Goal: Task Accomplishment & Management: Manage account settings

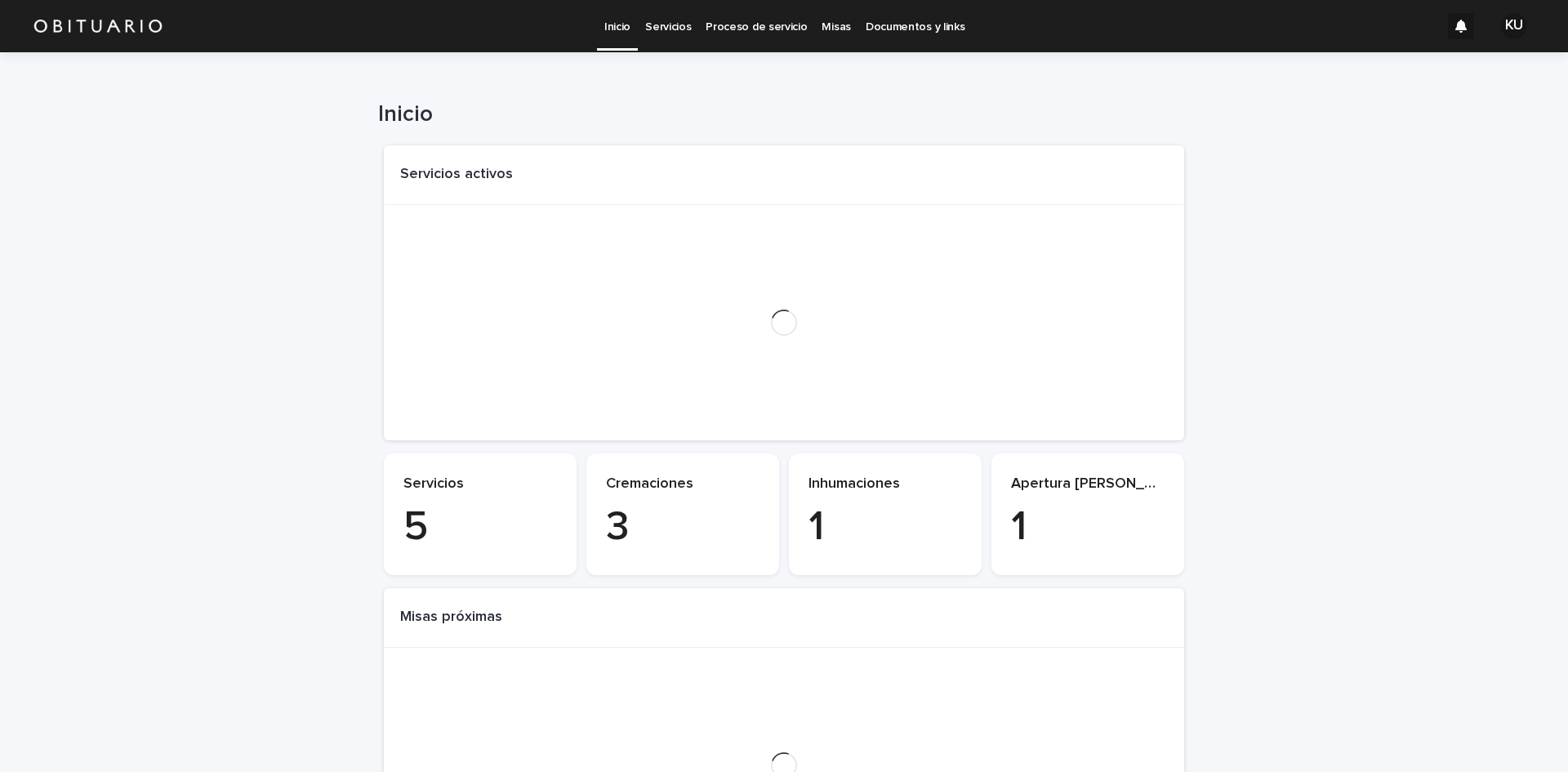
scroll to position [82, 0]
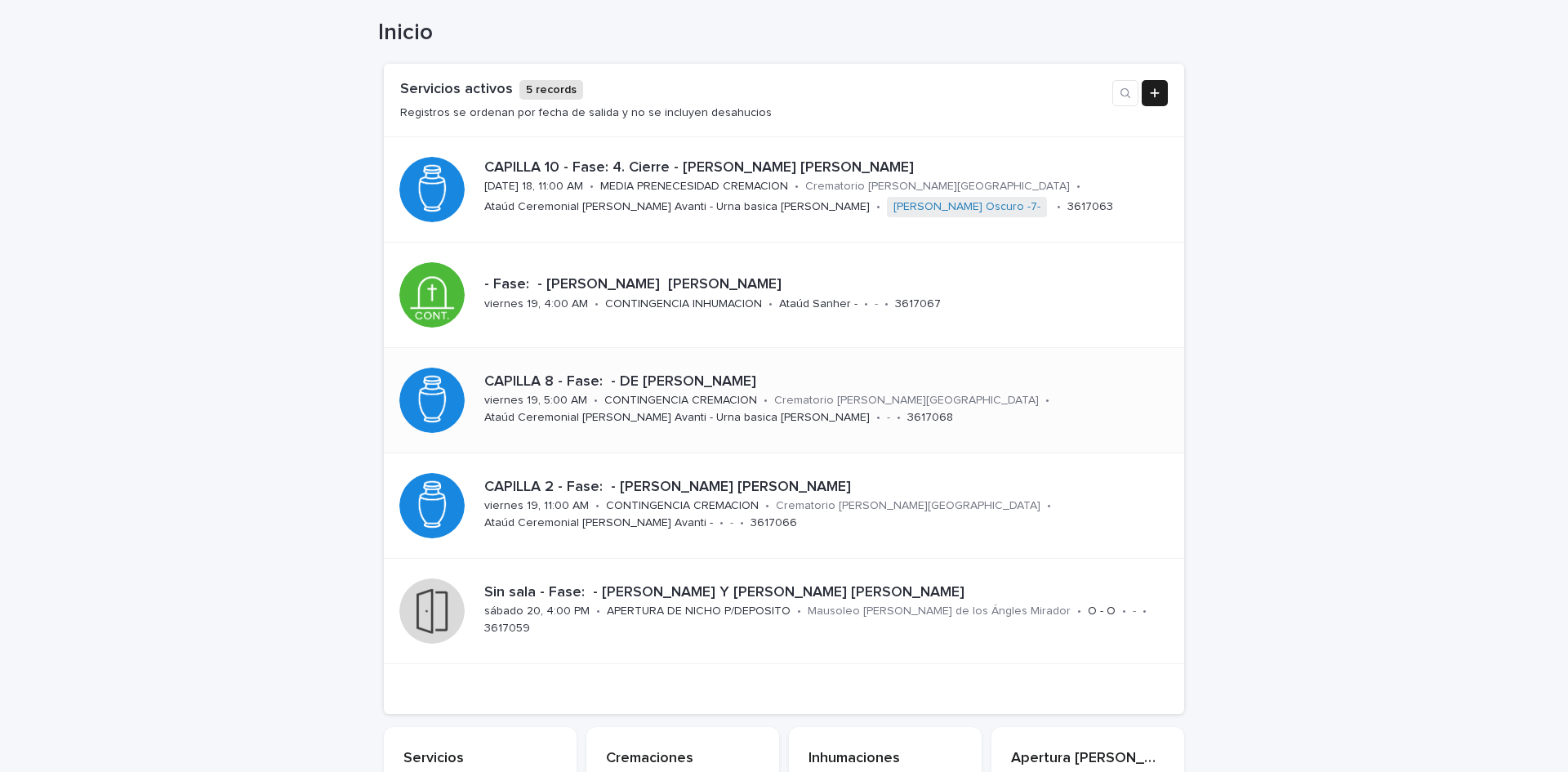
click at [723, 382] on p "CAPILLA 8 - Fase: - DE [PERSON_NAME]" at bounding box center [825, 382] width 680 height 18
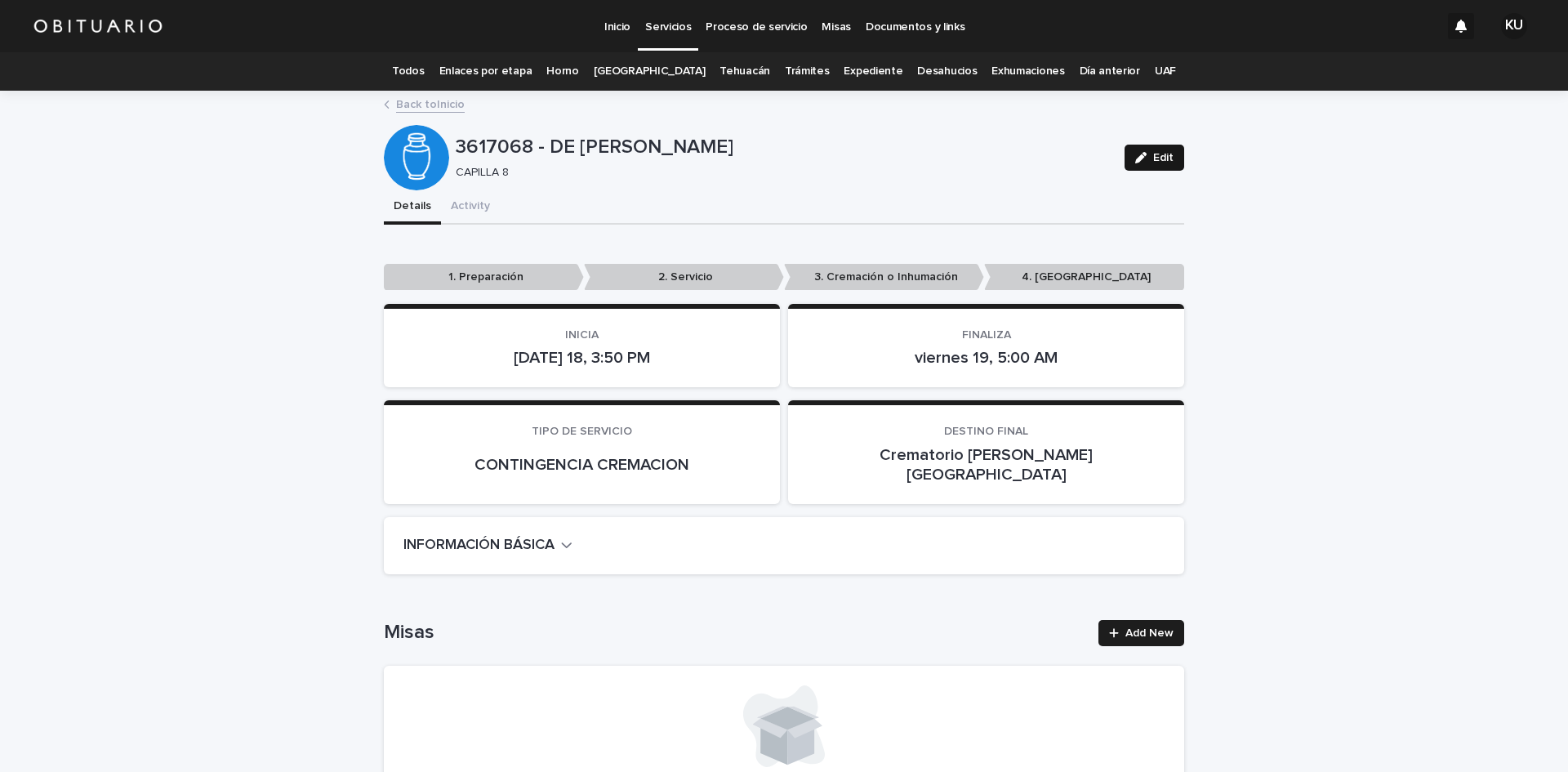
click at [1145, 152] on button "Edit" at bounding box center [1154, 157] width 59 height 26
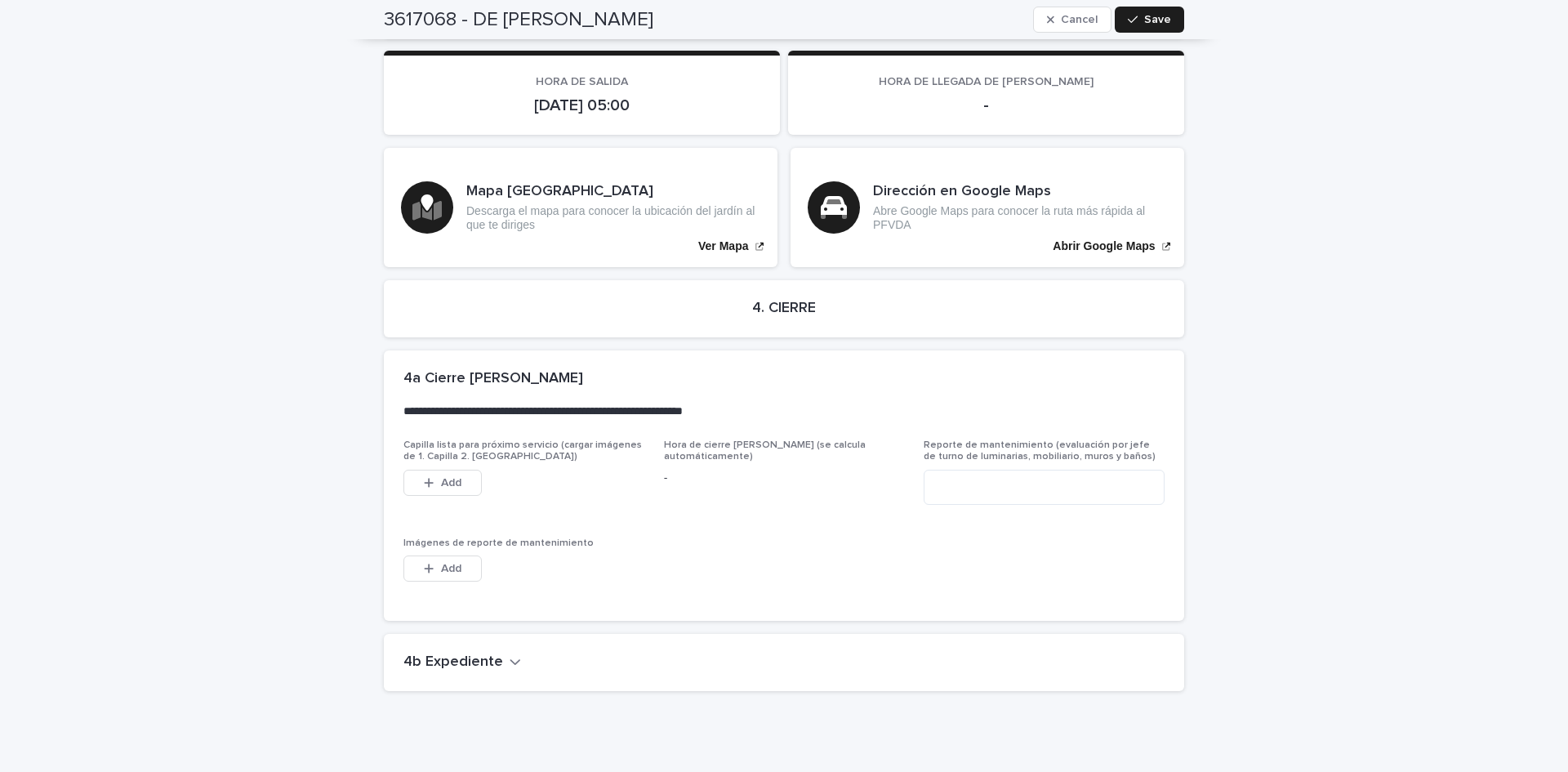
scroll to position [3724, 0]
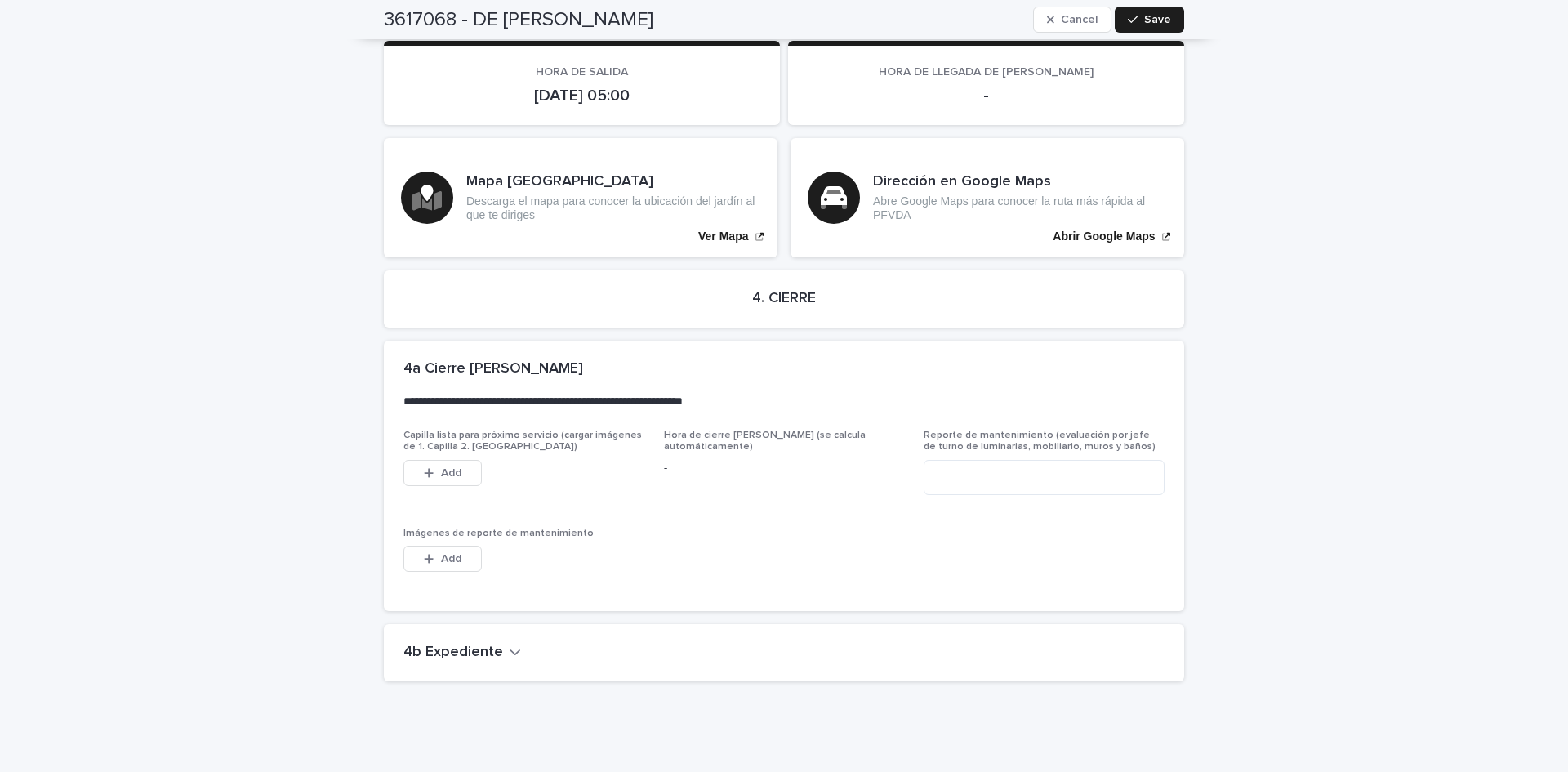
click at [479, 644] on h2 "4b Expediente" at bounding box center [453, 653] width 100 height 18
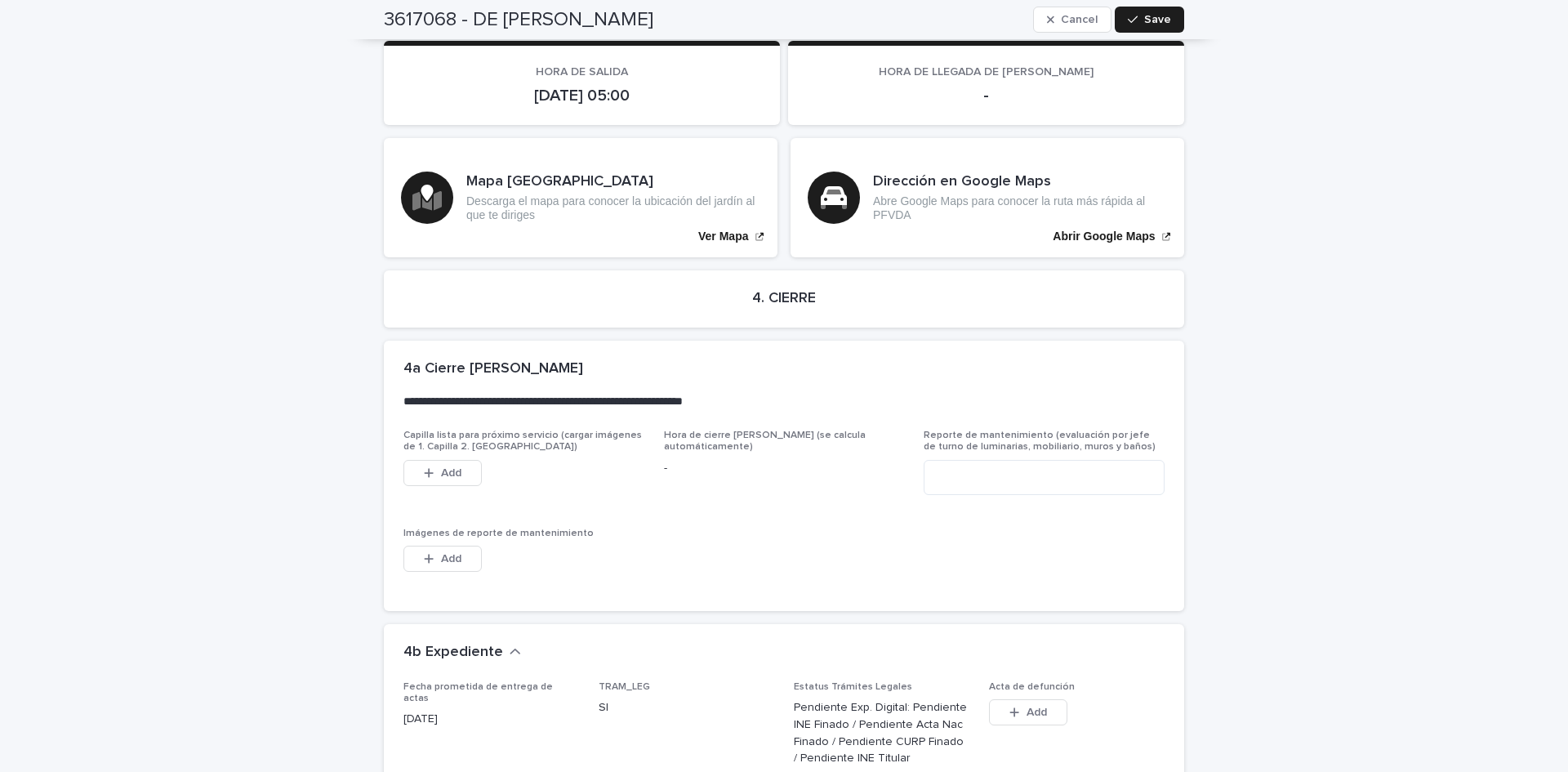
scroll to position [4272, 0]
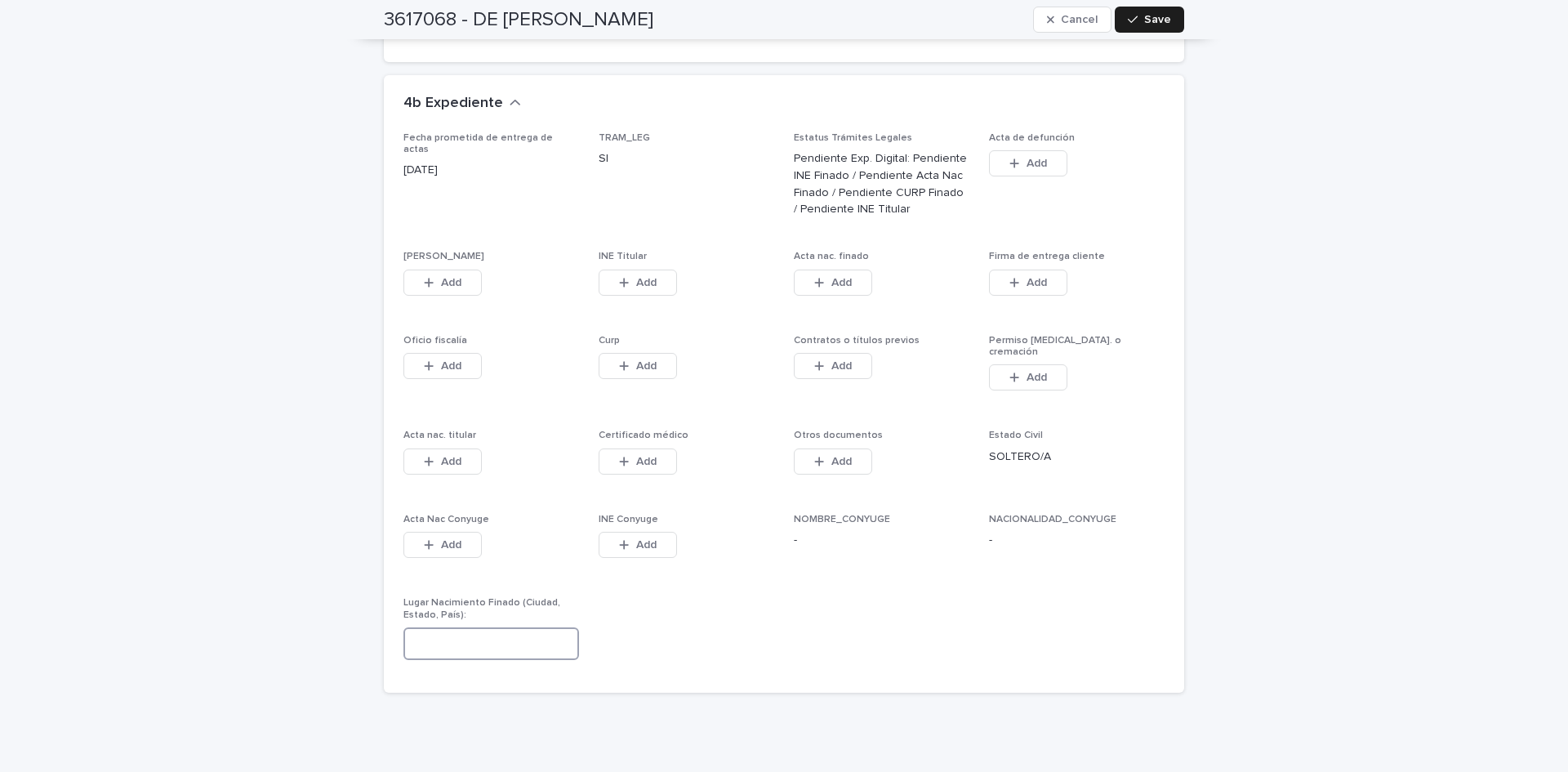
click at [529, 627] on input at bounding box center [492, 644] width 176 height 32
type input "**********"
click at [1152, 23] on span "Save" at bounding box center [1158, 19] width 27 height 12
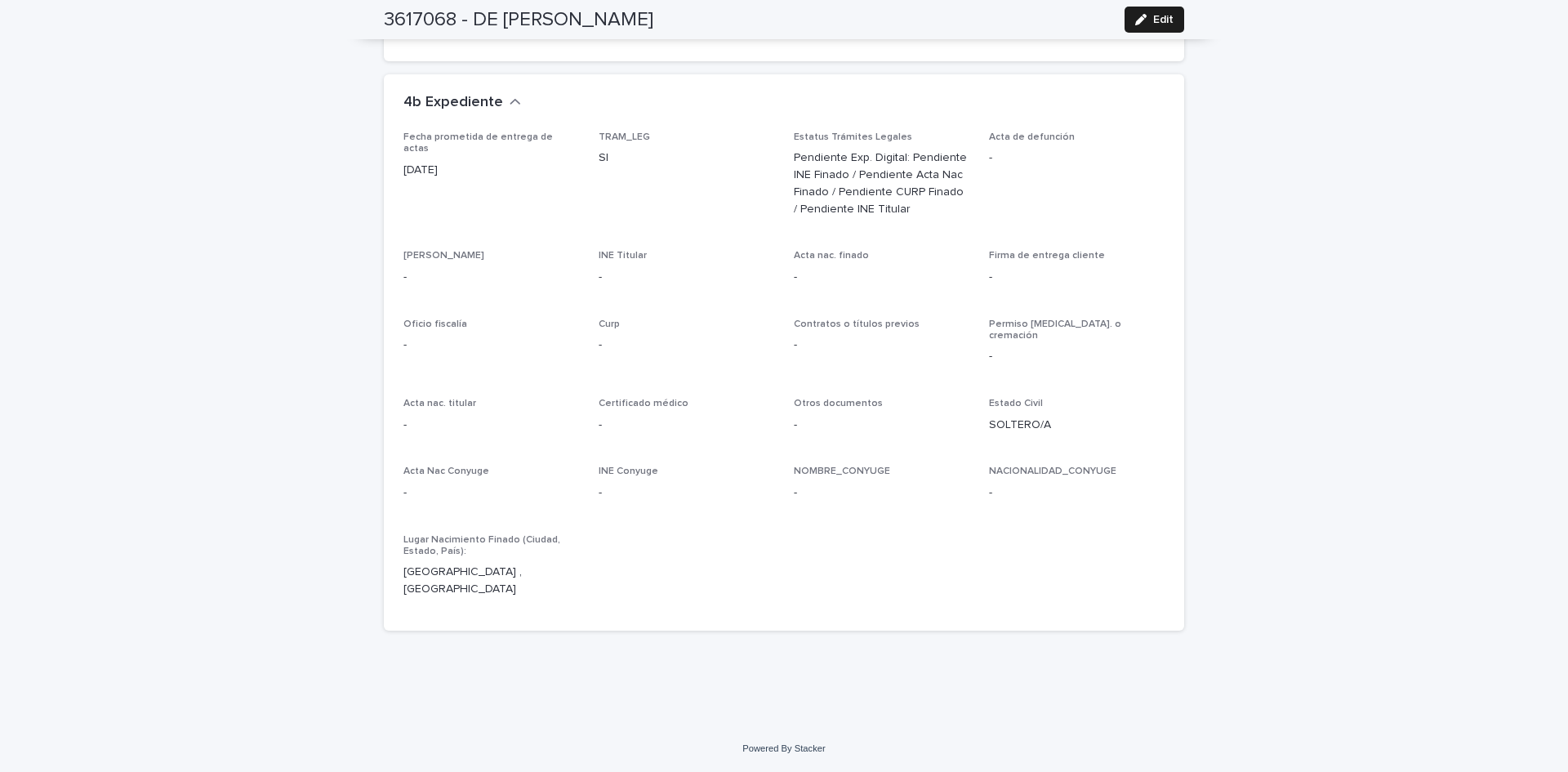
scroll to position [3765, 0]
